Goal: Navigation & Orientation: Understand site structure

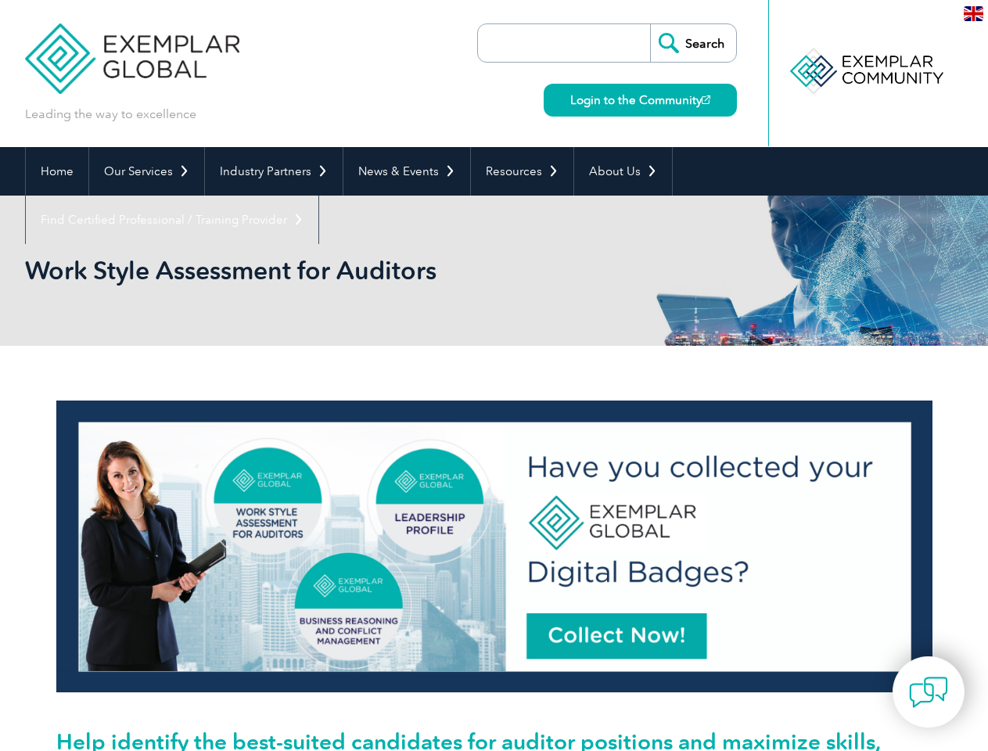
click at [145, 171] on link "Our Services" at bounding box center [146, 171] width 115 height 48
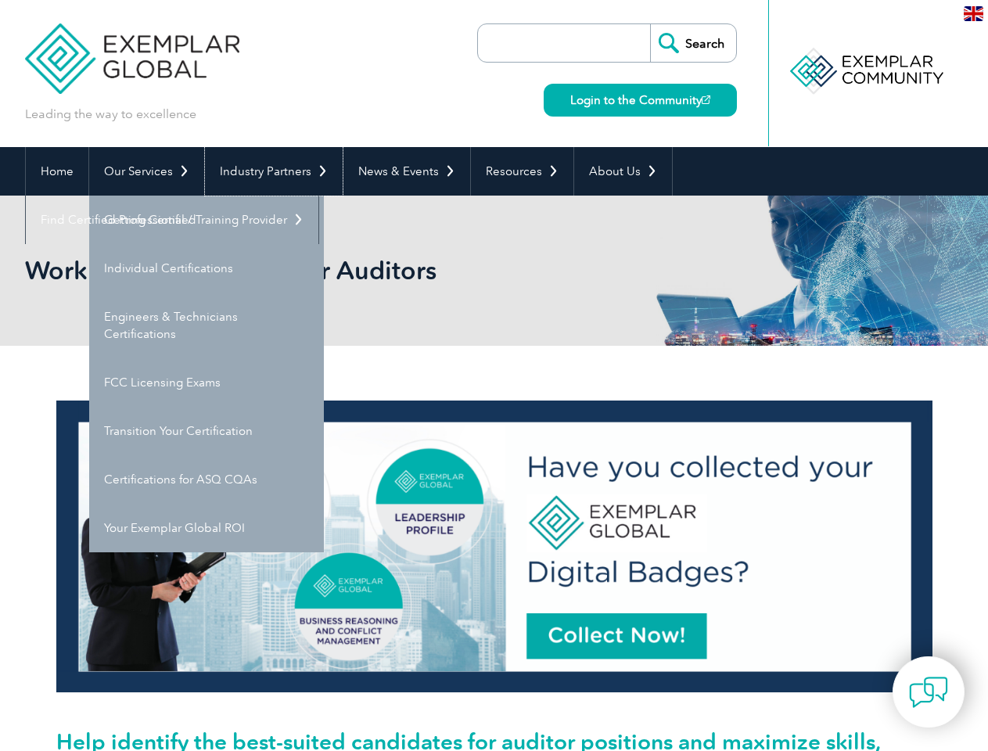
click at [271, 171] on link "Industry Partners" at bounding box center [274, 171] width 138 height 48
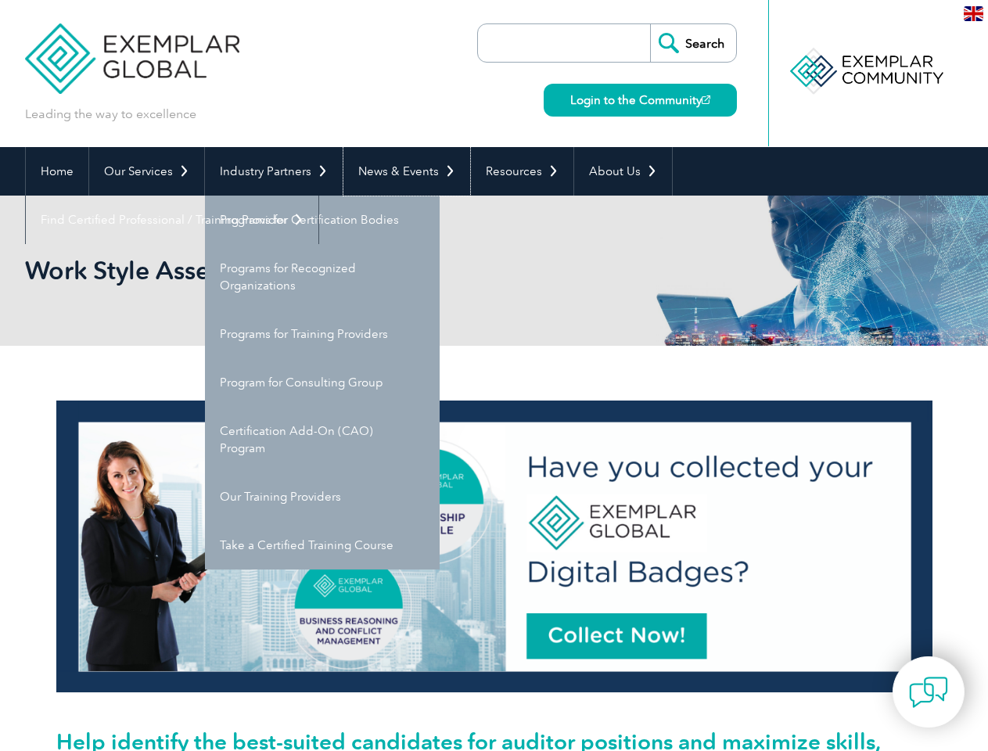
click at [402, 171] on link "News & Events" at bounding box center [406, 171] width 127 height 48
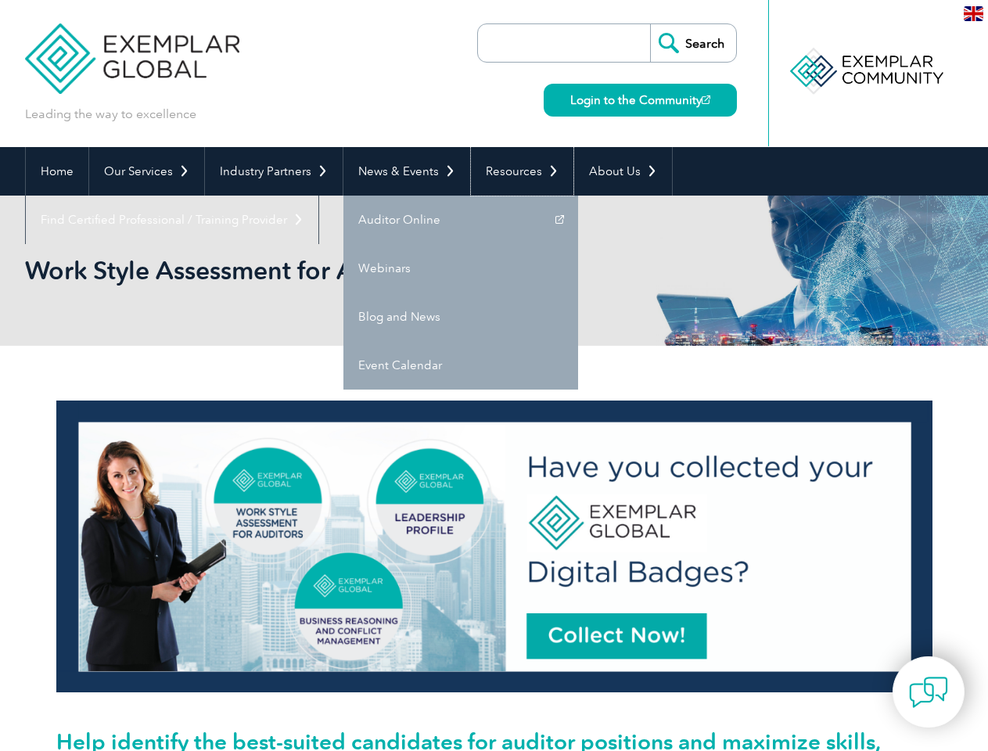
click at [515, 171] on link "Resources" at bounding box center [522, 171] width 102 height 48
